Goal: Task Accomplishment & Management: Complete application form

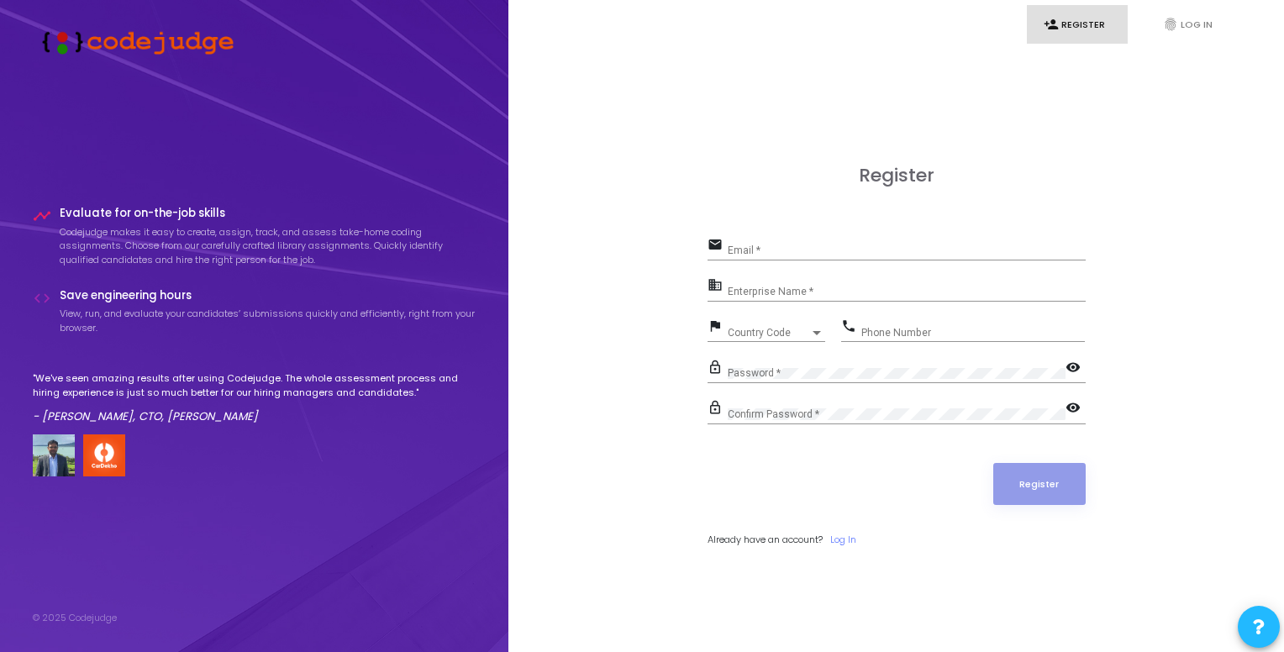
click at [847, 257] on div "Email *" at bounding box center [907, 247] width 358 height 26
click at [851, 245] on div "Email *" at bounding box center [907, 247] width 358 height 26
type input "[EMAIL_ADDRESS][DOMAIN_NAME]"
click at [830, 291] on input "Enterprise Name *" at bounding box center [907, 292] width 358 height 12
type input "[PERSON_NAME]"
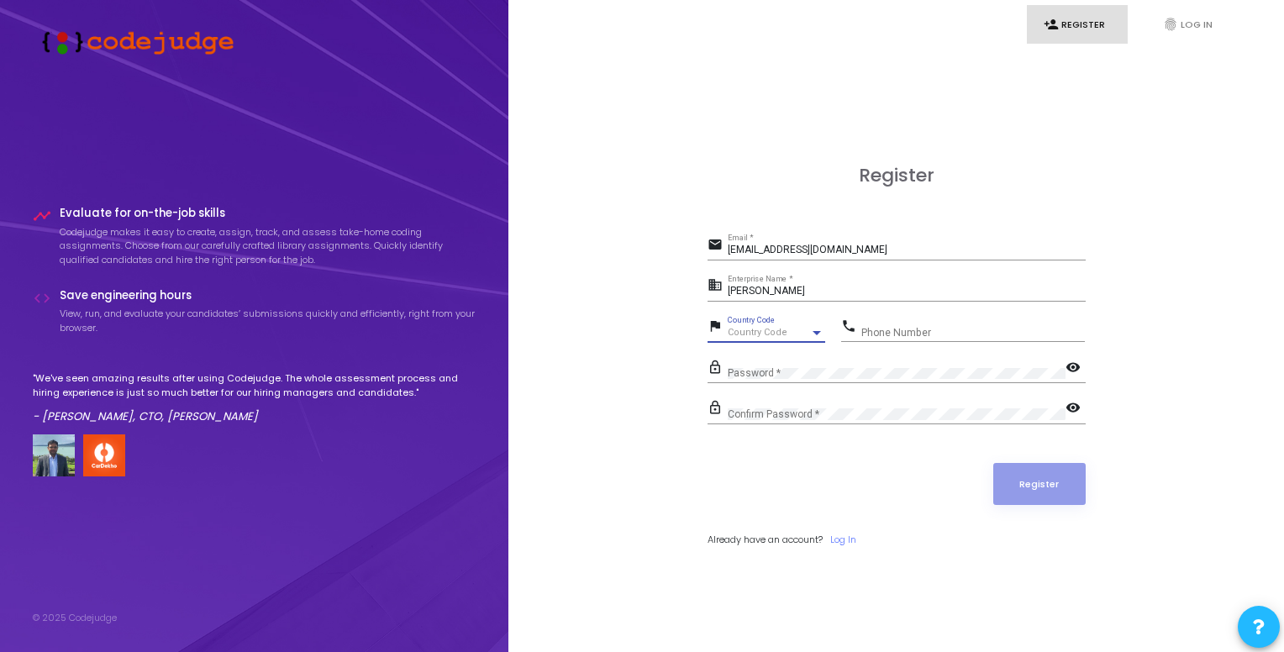
click at [798, 328] on div "Country Code" at bounding box center [769, 333] width 82 height 10
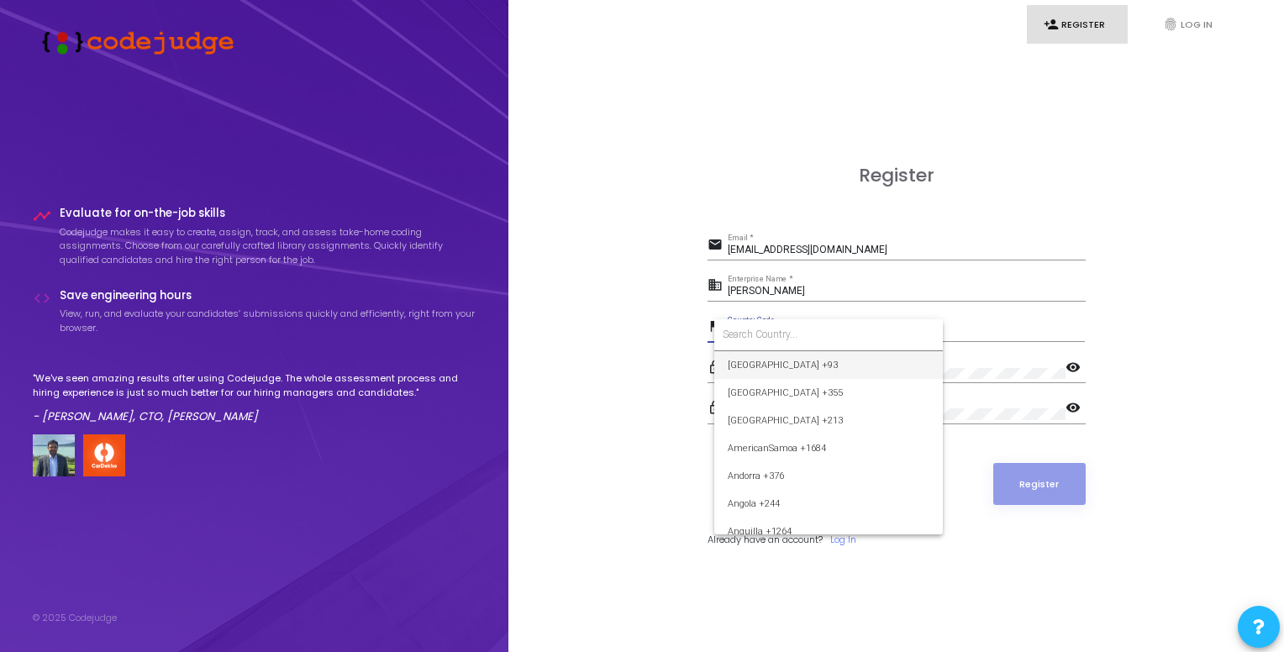
click at [667, 349] on div at bounding box center [642, 326] width 1284 height 652
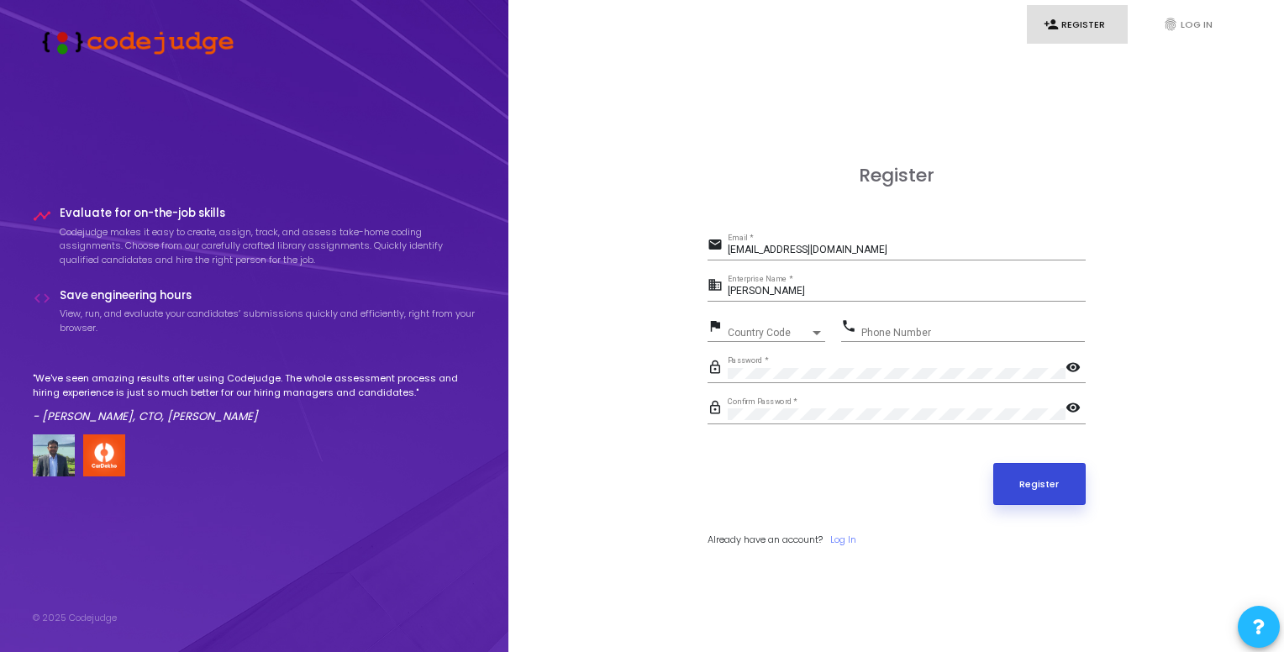
click at [1050, 472] on button "Register" at bounding box center [1039, 484] width 92 height 42
click at [936, 321] on div "Phone Number" at bounding box center [974, 329] width 224 height 26
click at [1065, 489] on button "Register" at bounding box center [1039, 484] width 92 height 42
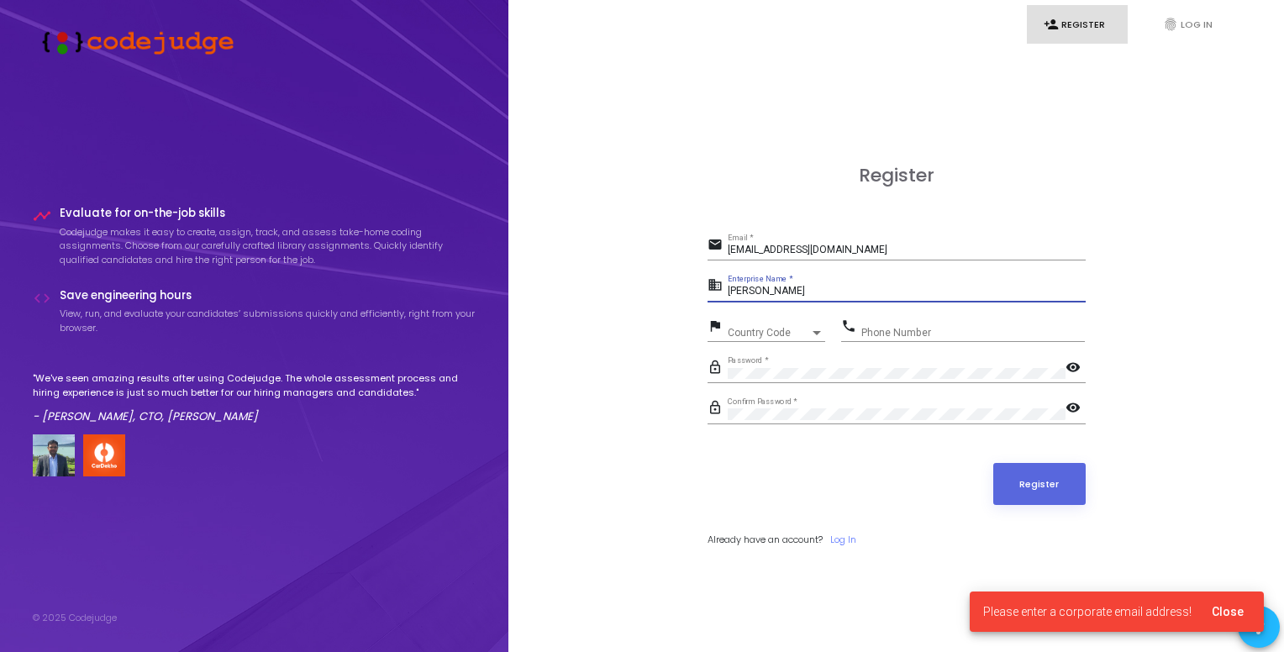
drag, startPoint x: 792, startPoint y: 292, endPoint x: 697, endPoint y: 293, distance: 95.0
click at [697, 293] on div "Register email [EMAIL_ADDRESS][DOMAIN_NAME] Email * business [PERSON_NAME] Ente…" at bounding box center [896, 375] width 739 height 652
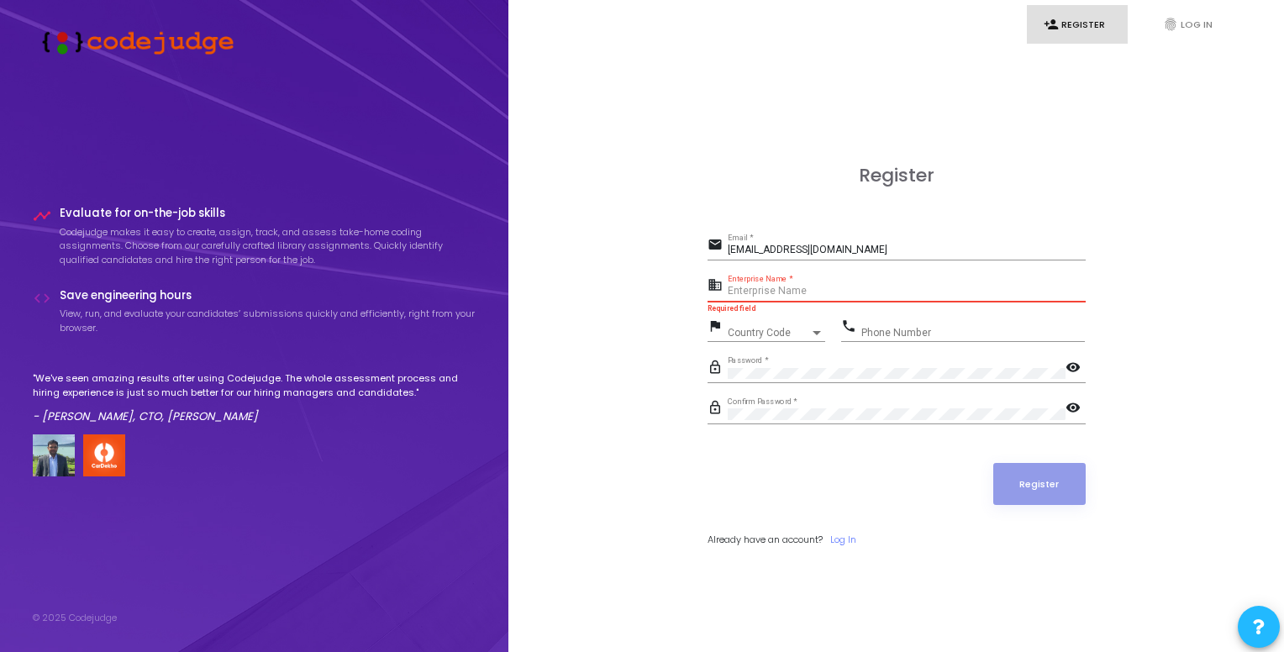
paste input "Payoneer - WFM"
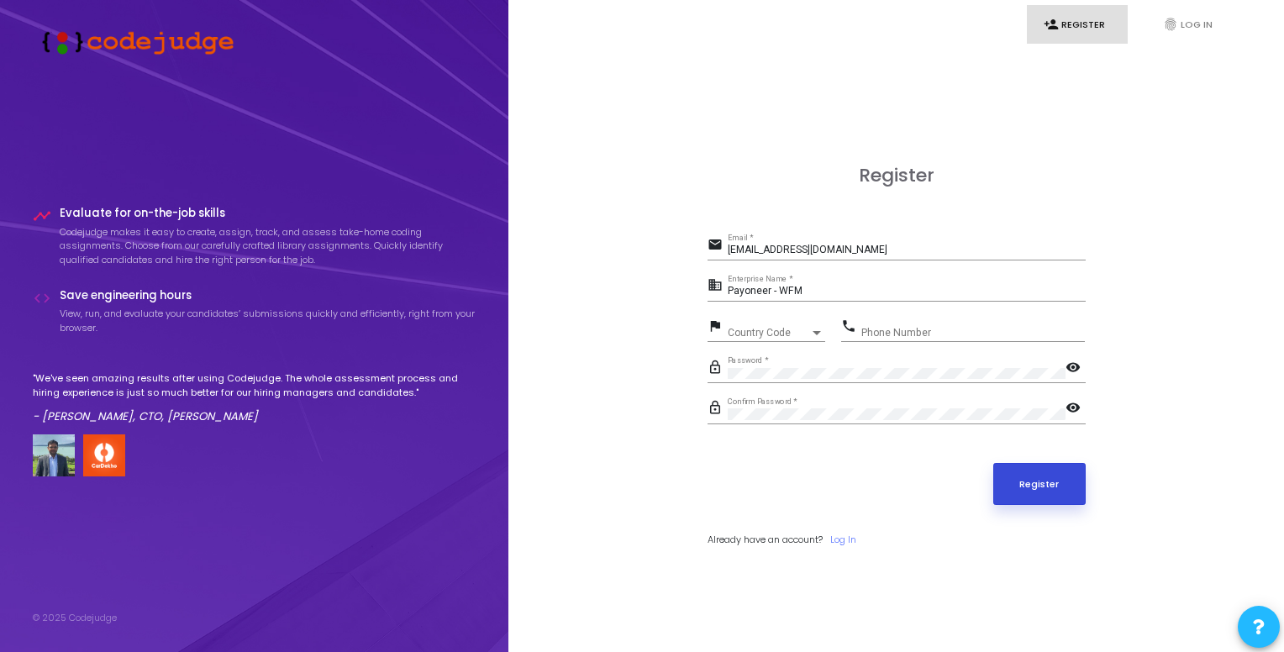
click at [1029, 491] on button "Register" at bounding box center [1039, 484] width 92 height 42
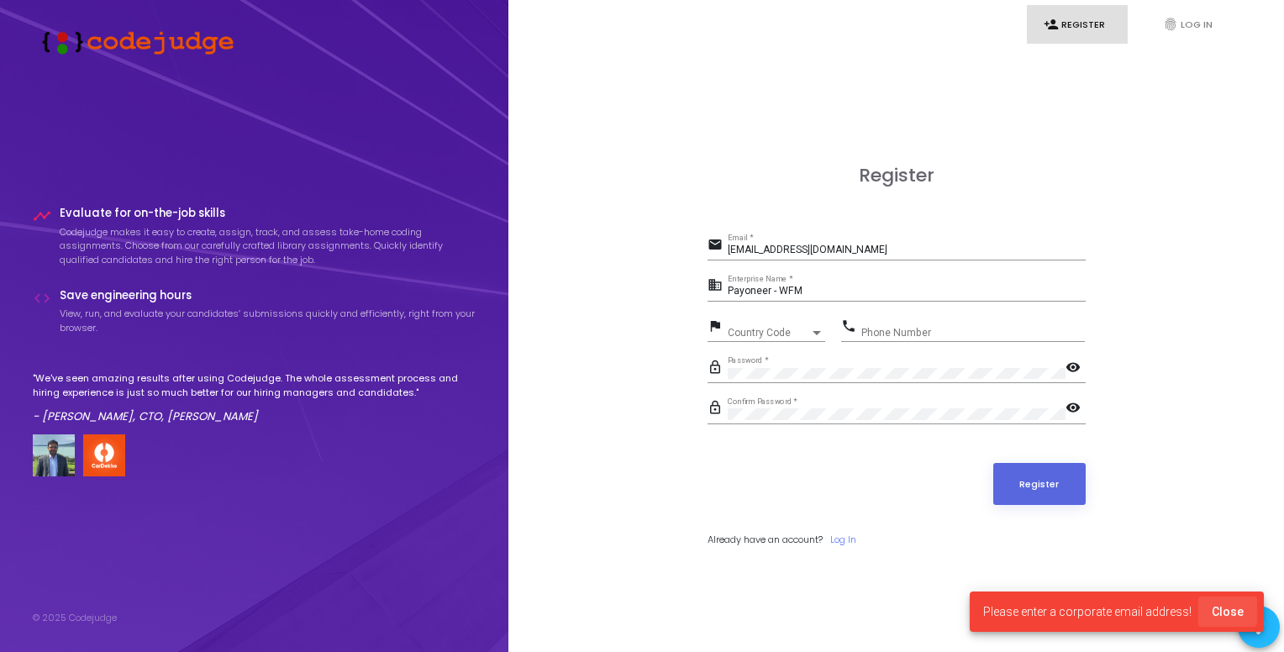
click at [1222, 605] on span "Close" at bounding box center [1228, 611] width 32 height 13
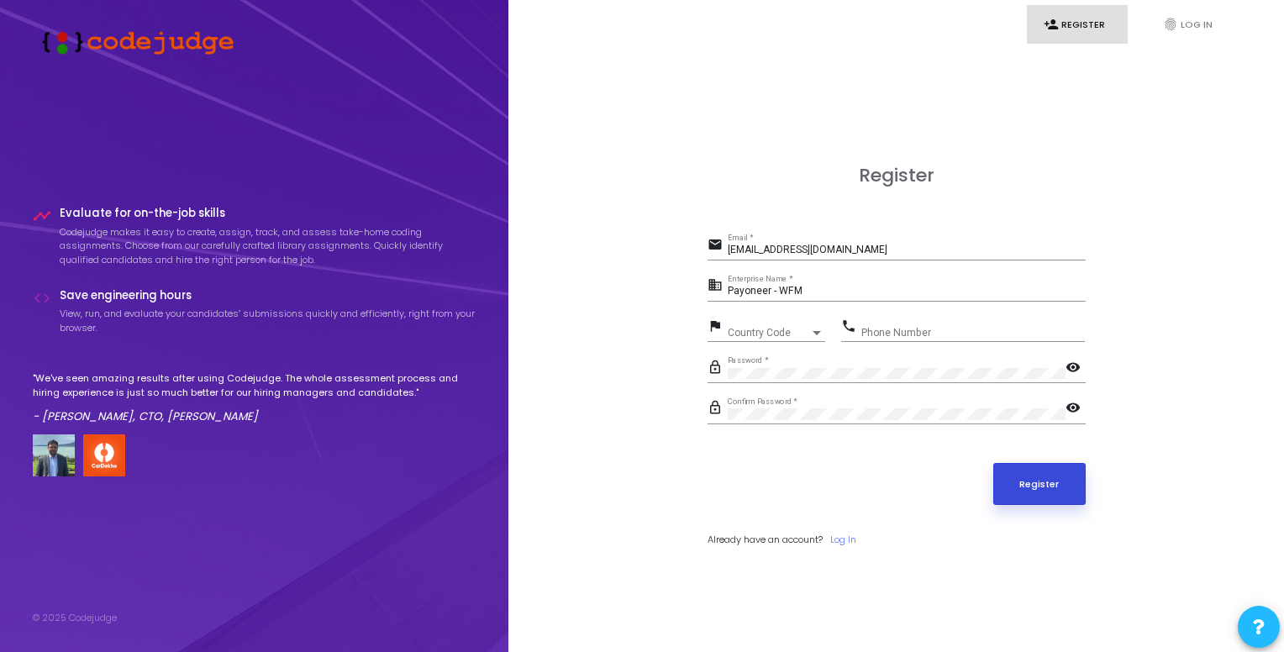
click at [1076, 475] on button "Register" at bounding box center [1039, 484] width 92 height 42
click at [1067, 475] on button "Register" at bounding box center [1039, 484] width 92 height 42
click at [1043, 490] on button "Register" at bounding box center [1039, 484] width 92 height 42
drag, startPoint x: 814, startPoint y: 284, endPoint x: 804, endPoint y: 290, distance: 11.7
click at [804, 290] on div "Payoneer - WFM Enterprise Name *" at bounding box center [907, 288] width 358 height 26
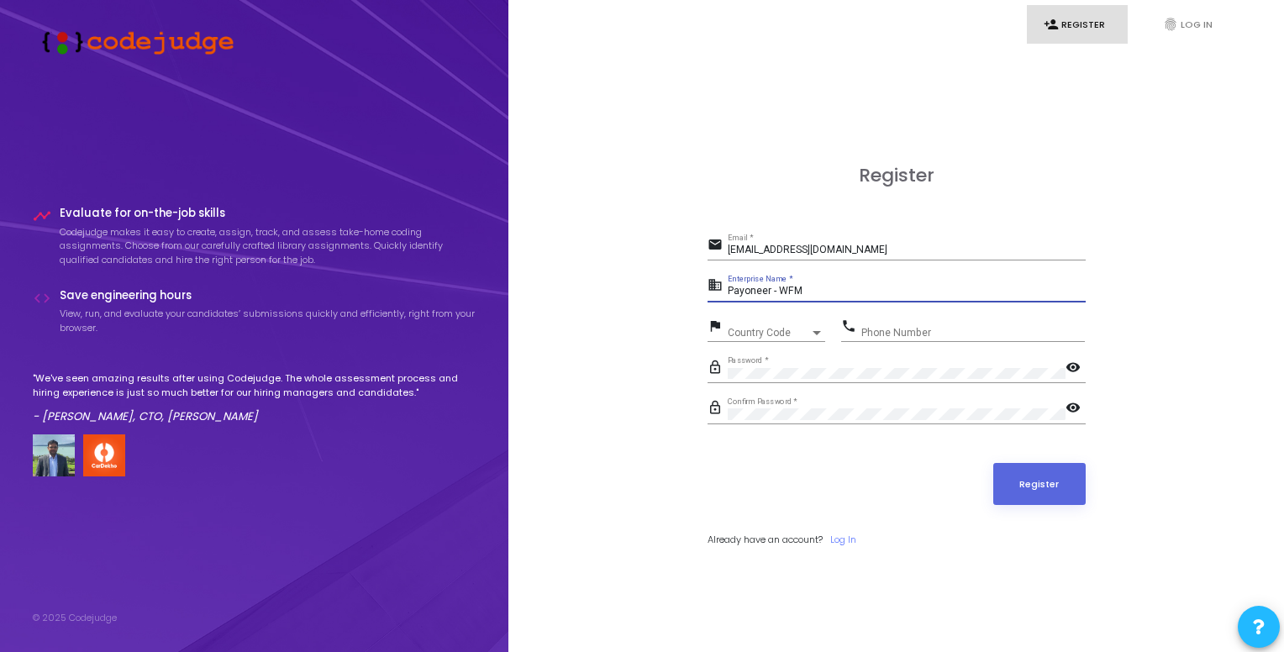
drag, startPoint x: 804, startPoint y: 290, endPoint x: 711, endPoint y: 287, distance: 92.5
click at [711, 287] on div "business Payoneer - WFM Enterprise Name *" at bounding box center [897, 287] width 378 height 27
type input "[PERSON_NAME]"
click at [661, 246] on div "Register email [EMAIL_ADDRESS][DOMAIN_NAME] Email * business [PERSON_NAME] Ente…" at bounding box center [896, 375] width 739 height 652
